Goal: Find specific page/section: Find specific page/section

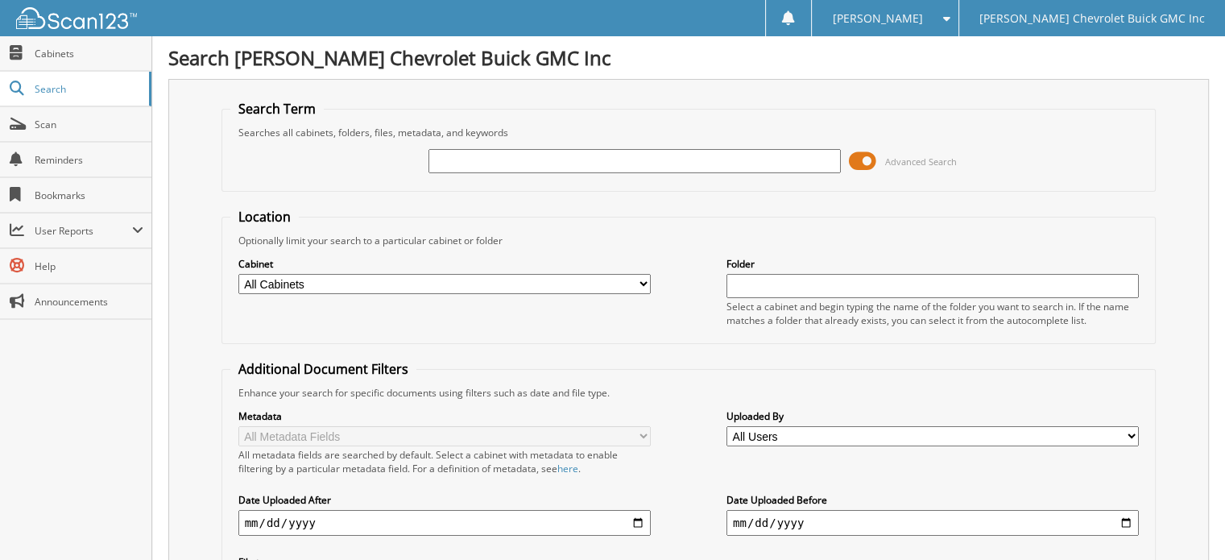
click at [512, 156] on input "text" at bounding box center [634, 161] width 412 height 24
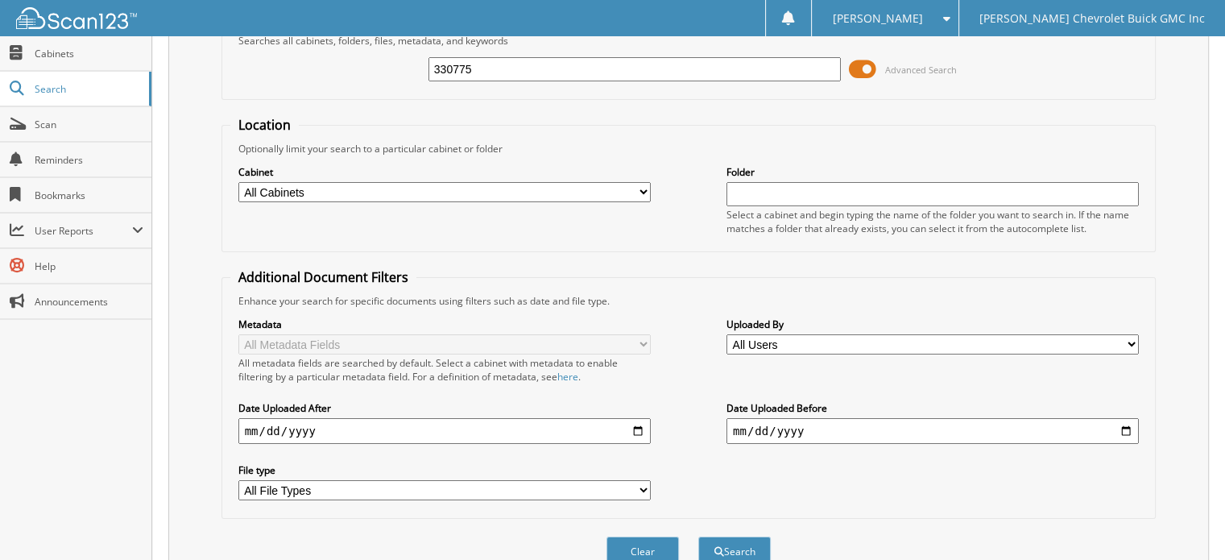
scroll to position [156, 0]
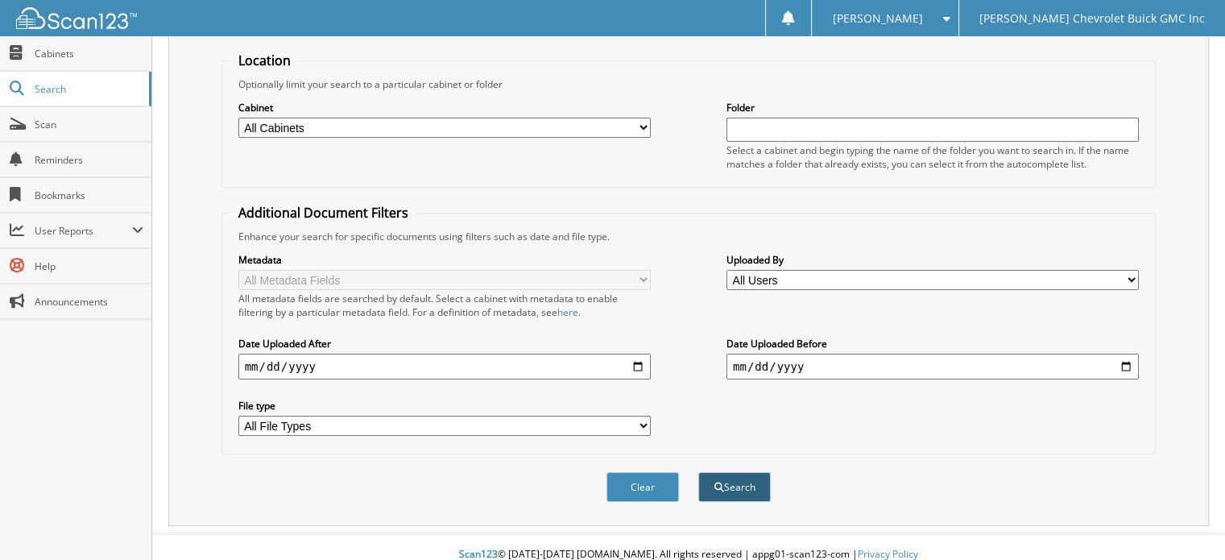
type input "330775"
click at [732, 473] on button "Search" at bounding box center [734, 487] width 72 height 30
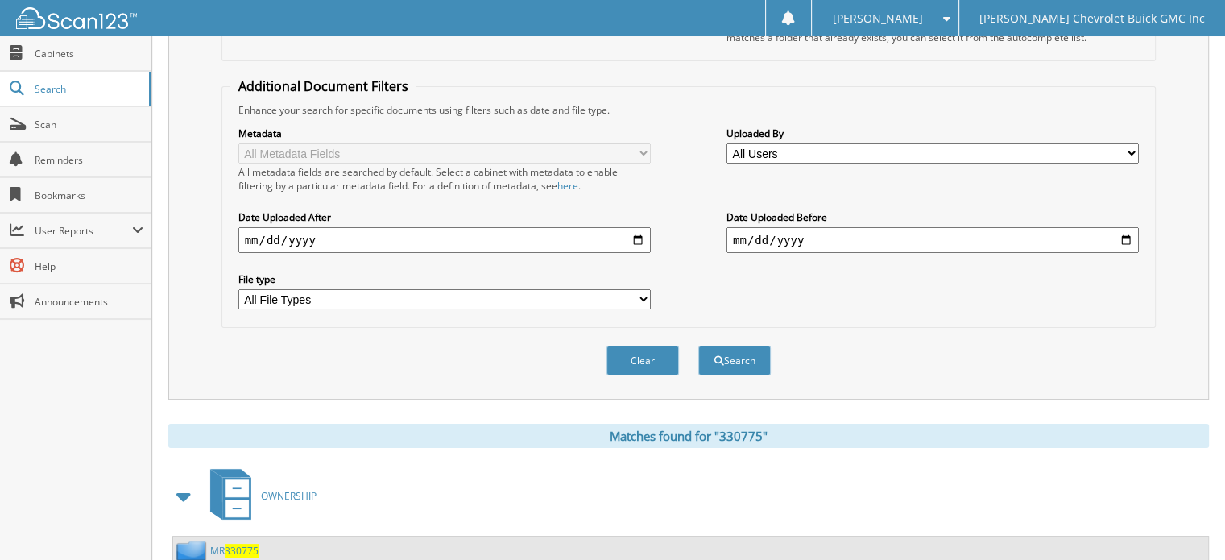
scroll to position [386, 0]
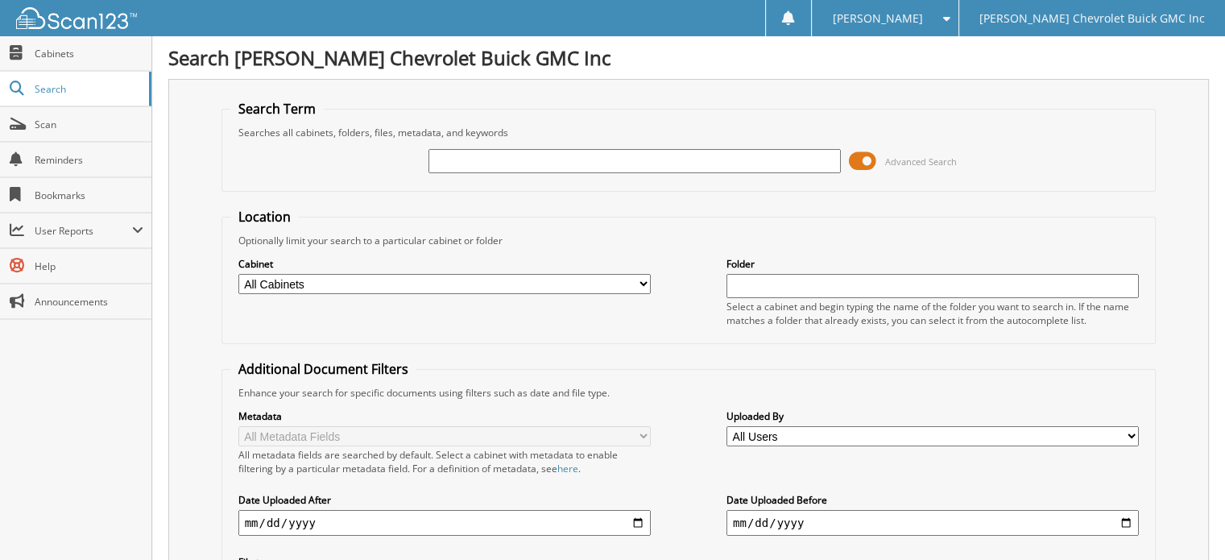
click at [488, 161] on input "text" at bounding box center [634, 161] width 412 height 24
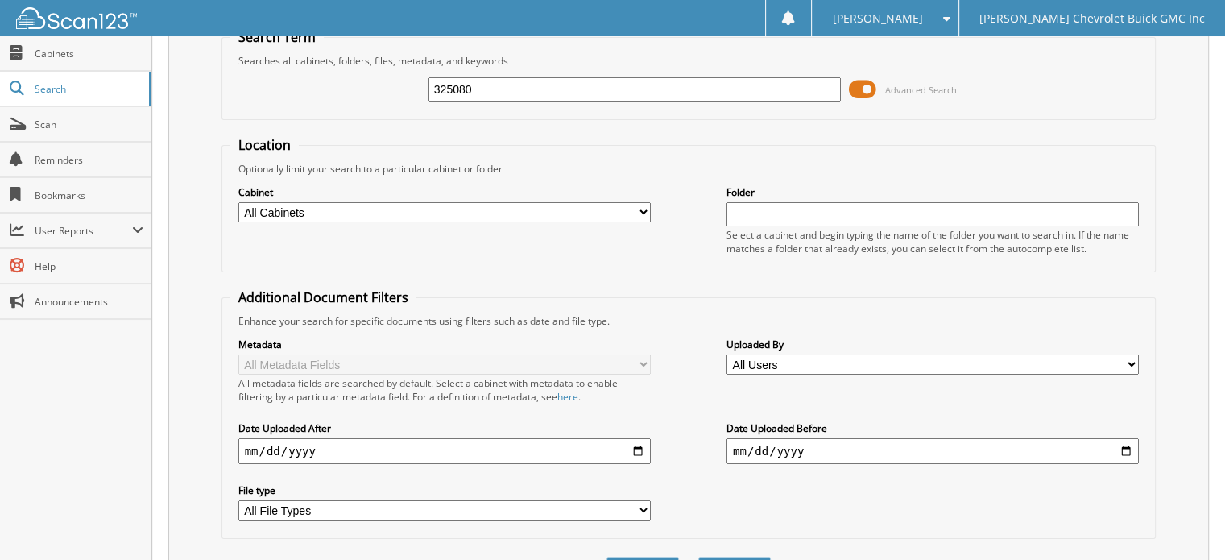
scroll to position [156, 0]
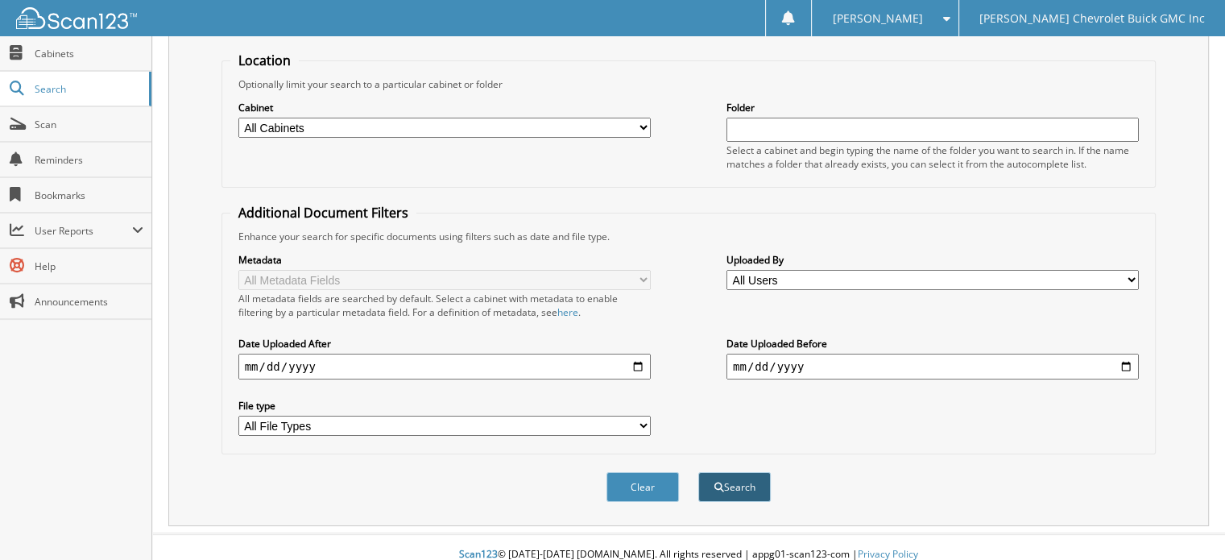
type input "325080"
click at [740, 475] on button "Search" at bounding box center [734, 487] width 72 height 30
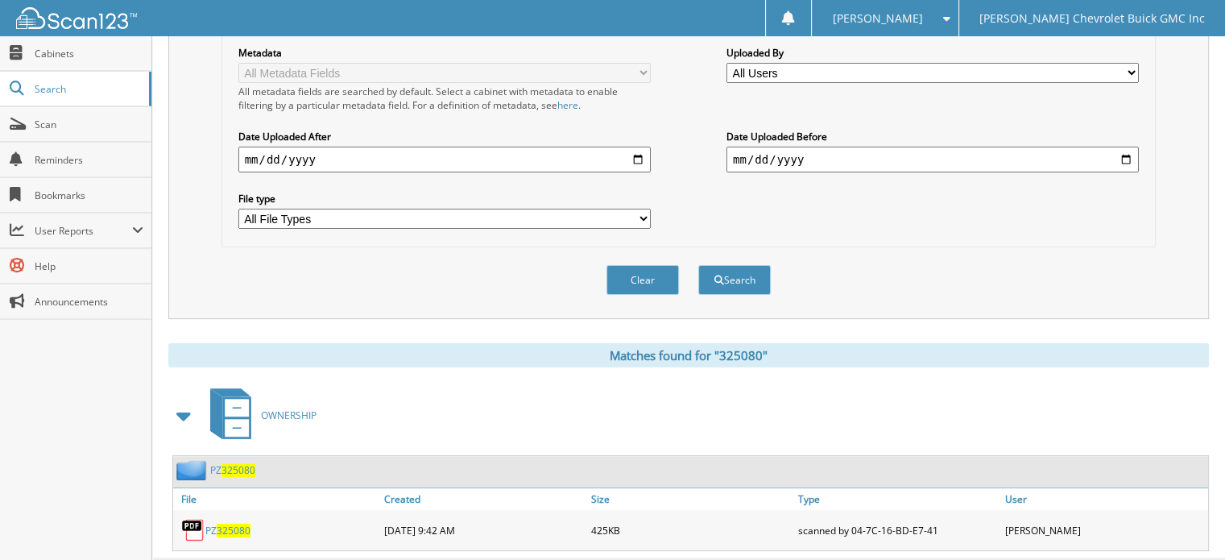
scroll to position [386, 0]
